Goal: Navigation & Orientation: Find specific page/section

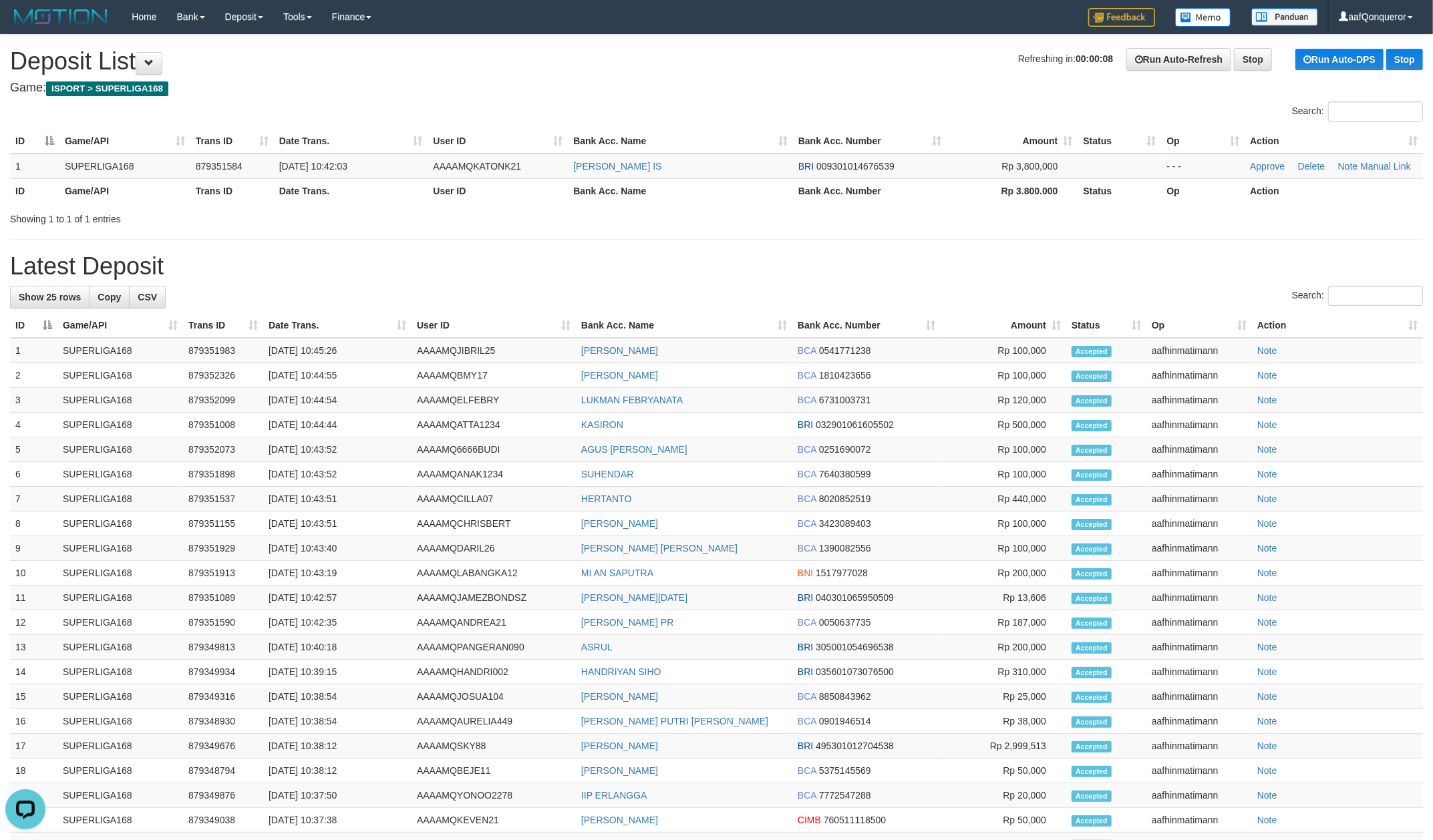
drag, startPoint x: 759, startPoint y: 84, endPoint x: 482, endPoint y: 0, distance: 289.5
click at [749, 80] on div "**********" at bounding box center [716, 534] width 1433 height 997
